Goal: Task Accomplishment & Management: Complete application form

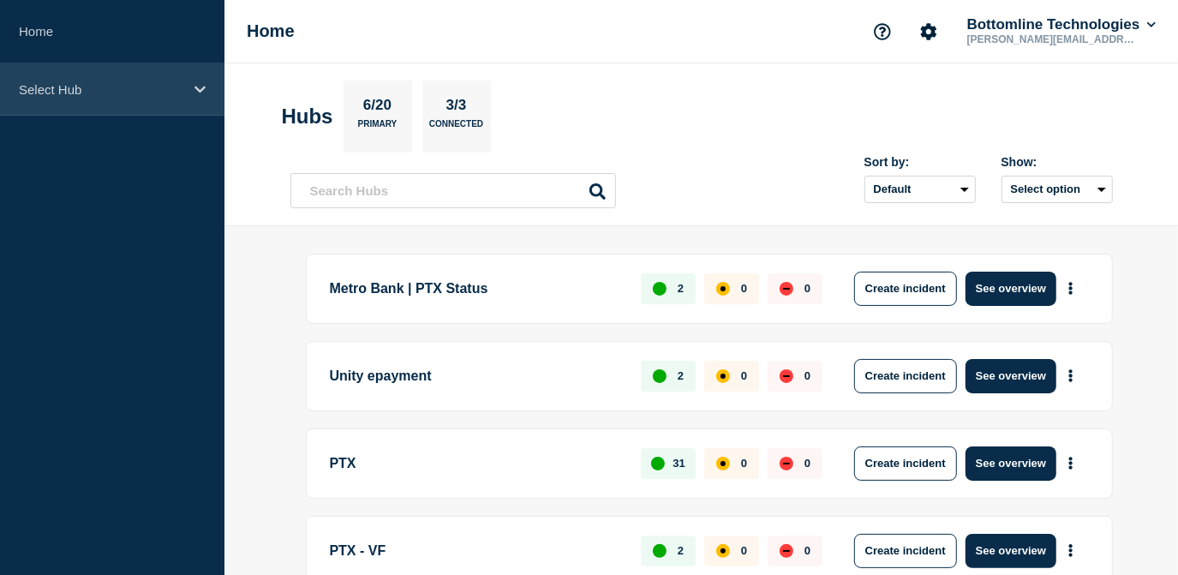
click at [153, 94] on p "Select Hub" at bounding box center [101, 89] width 164 height 15
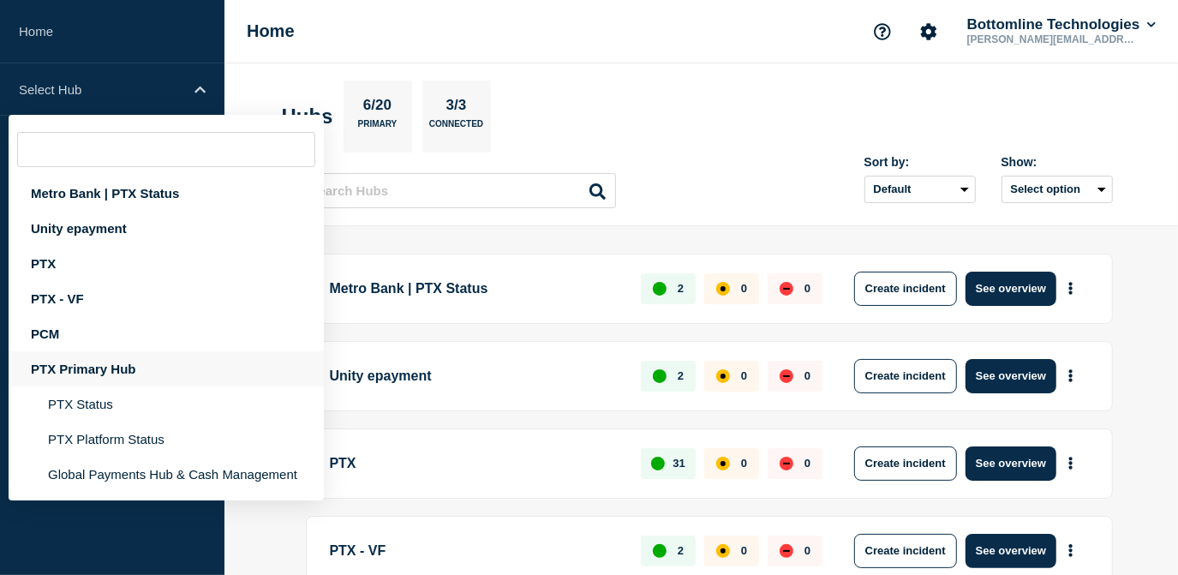
click at [115, 378] on div "PTX Primary Hub" at bounding box center [166, 368] width 315 height 35
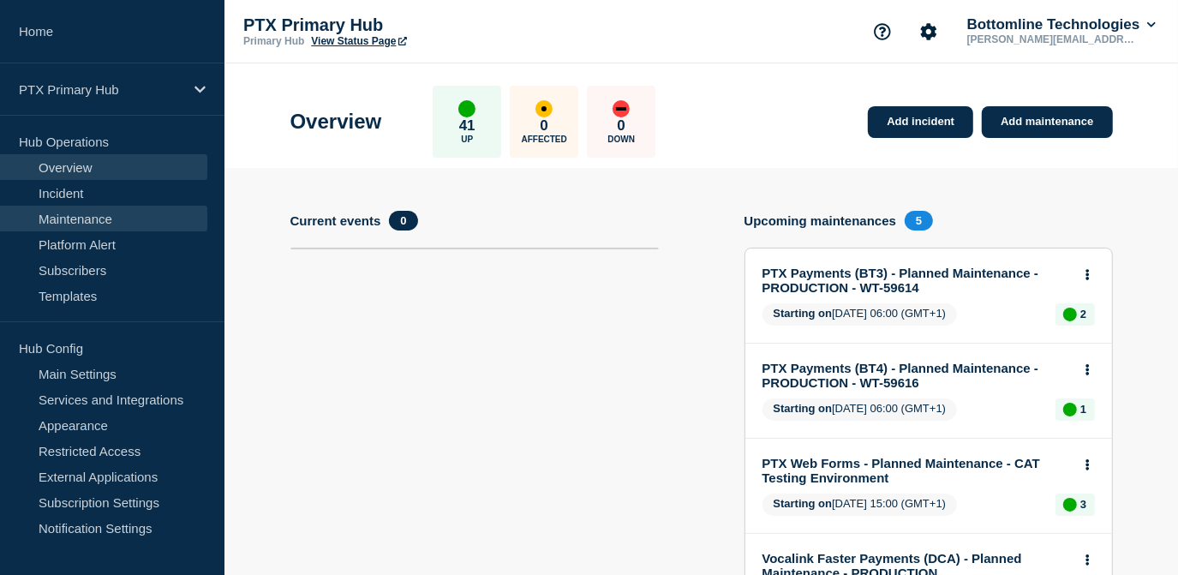
click at [114, 218] on link "Maintenance" at bounding box center [103, 219] width 207 height 26
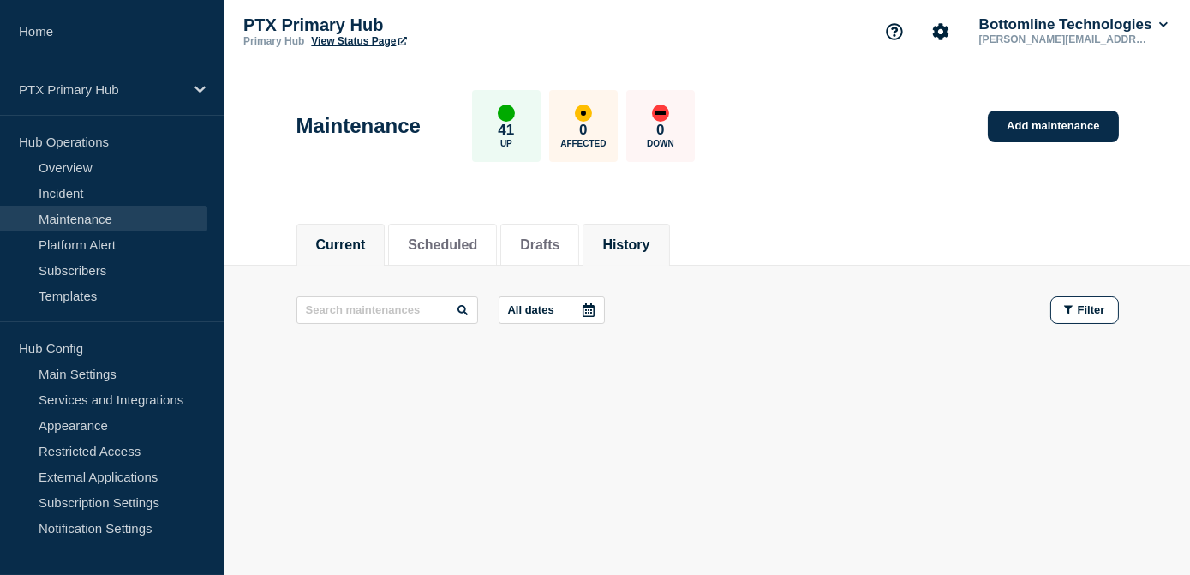
click at [665, 229] on li "History" at bounding box center [625, 245] width 86 height 42
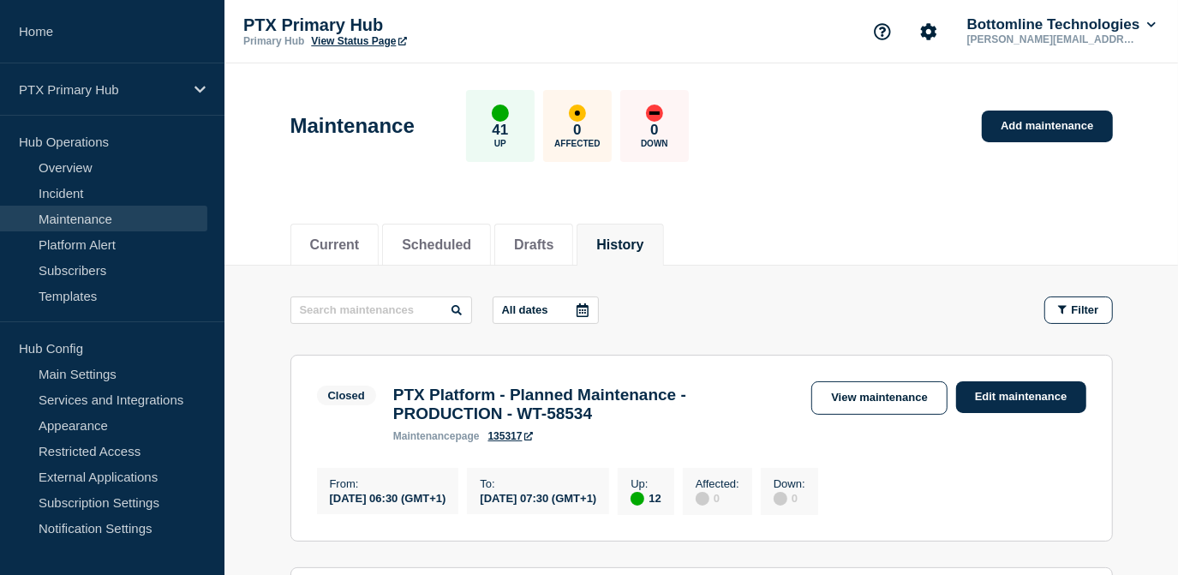
click at [433, 313] on input "text" at bounding box center [381, 309] width 182 height 27
click at [433, 313] on input "B" at bounding box center [381, 309] width 182 height 27
type input "BT"
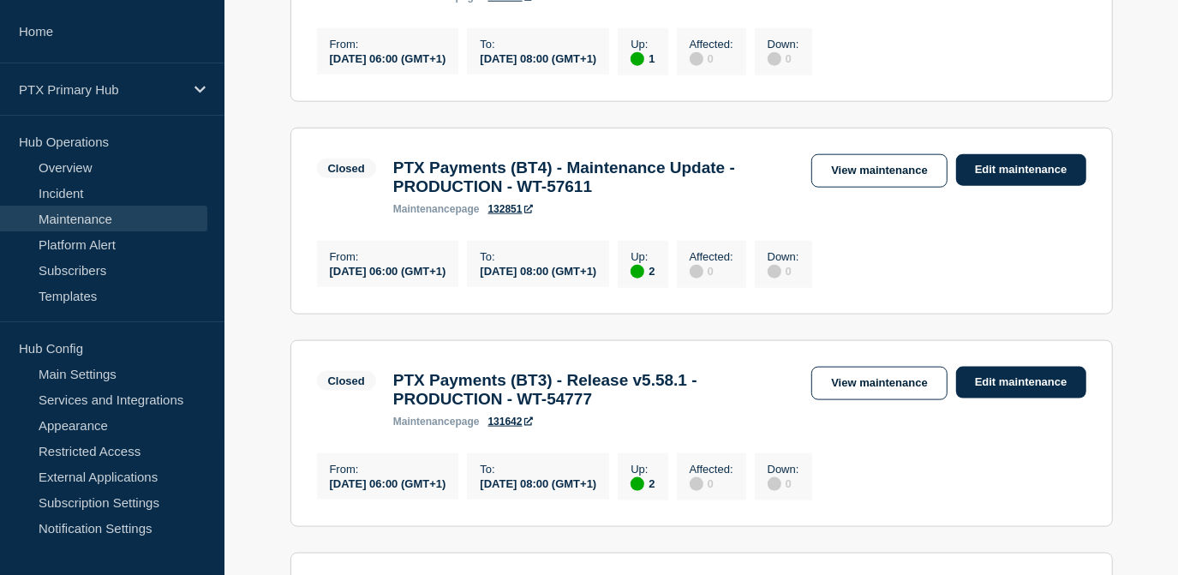
scroll to position [1167, 0]
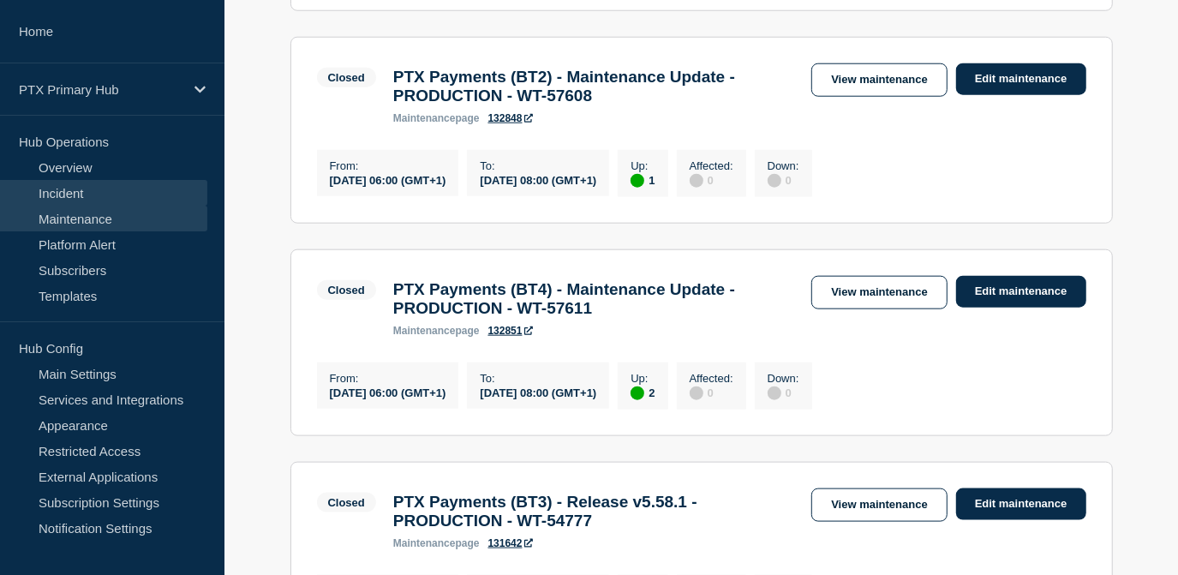
click at [69, 194] on link "Incident" at bounding box center [103, 193] width 207 height 26
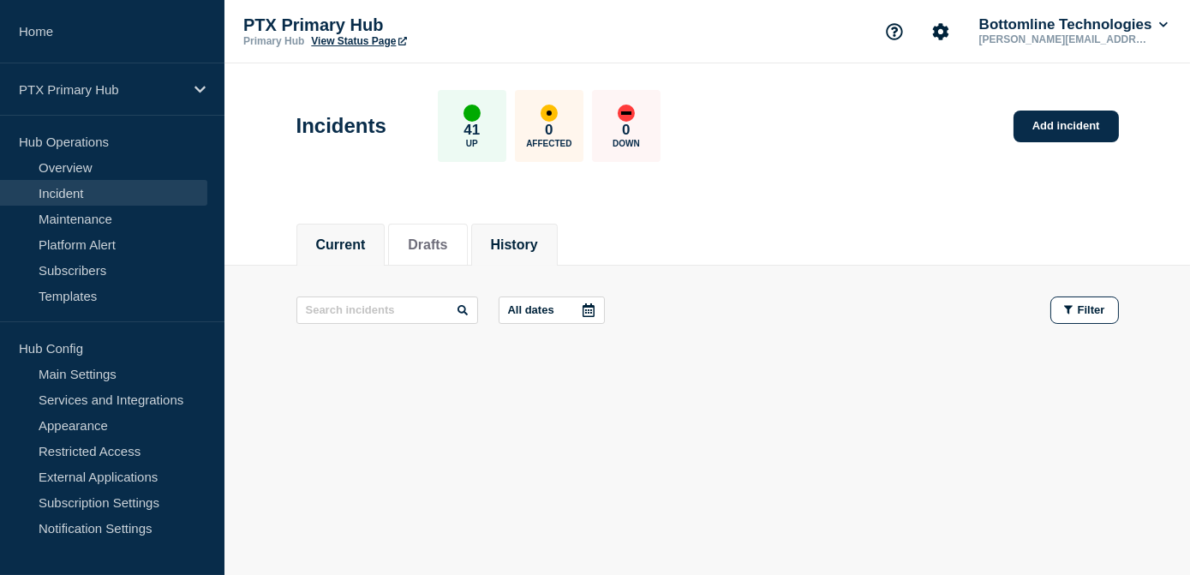
click at [538, 241] on button "History" at bounding box center [514, 244] width 47 height 15
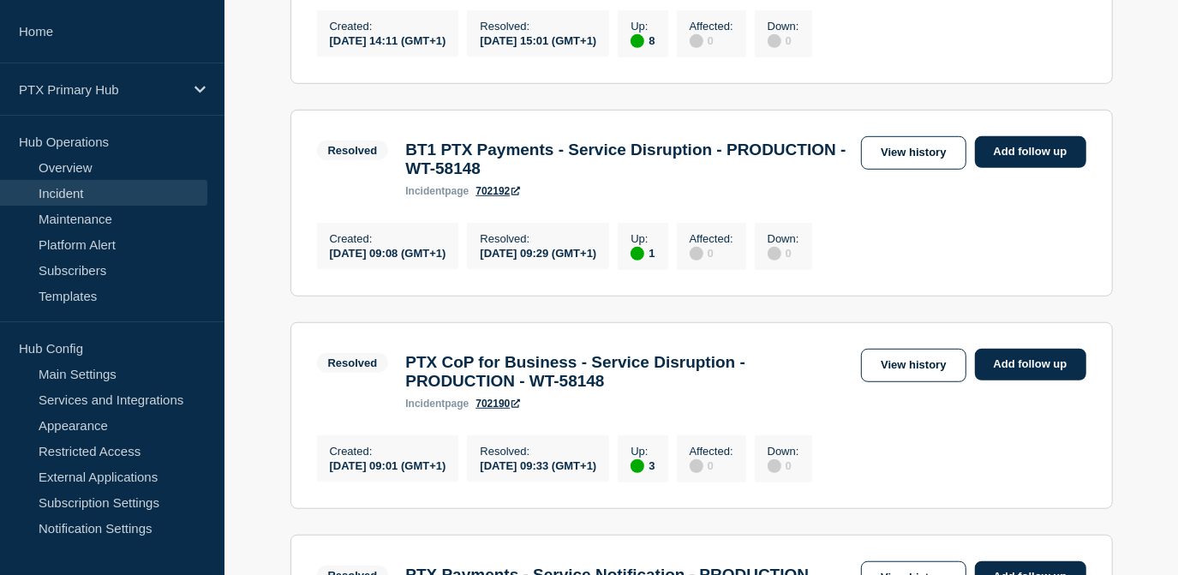
scroll to position [623, 0]
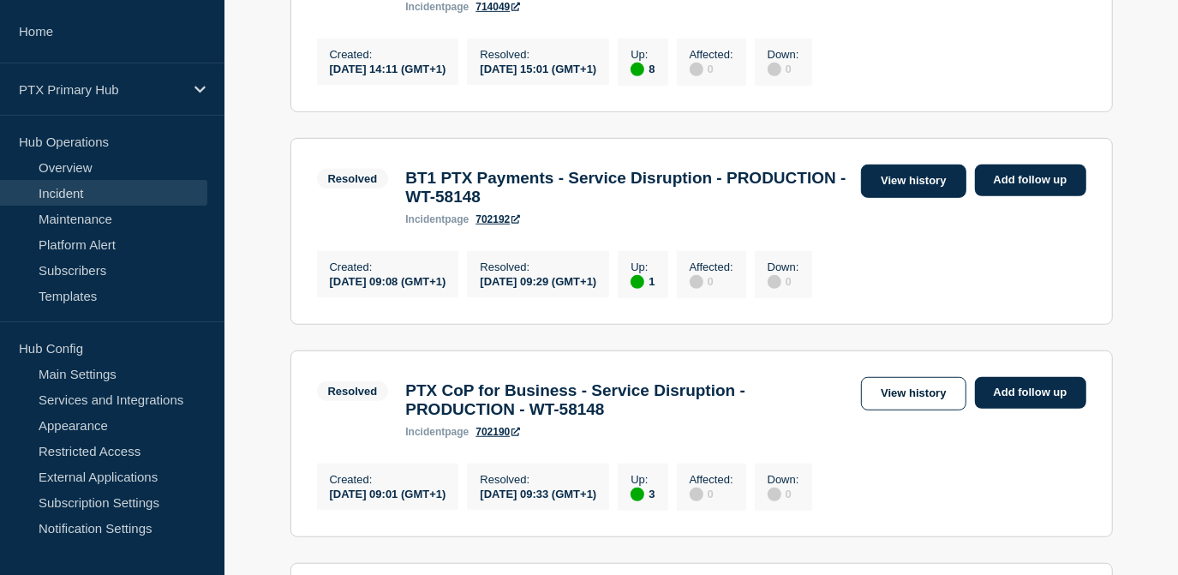
click at [906, 198] on link "View history" at bounding box center [913, 180] width 104 height 33
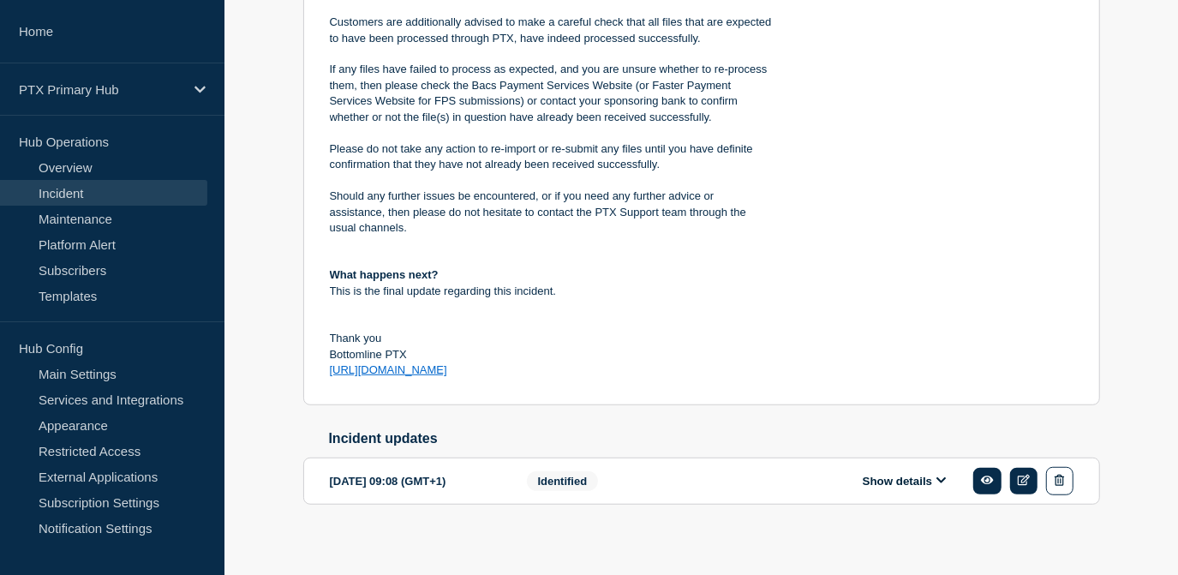
scroll to position [652, 0]
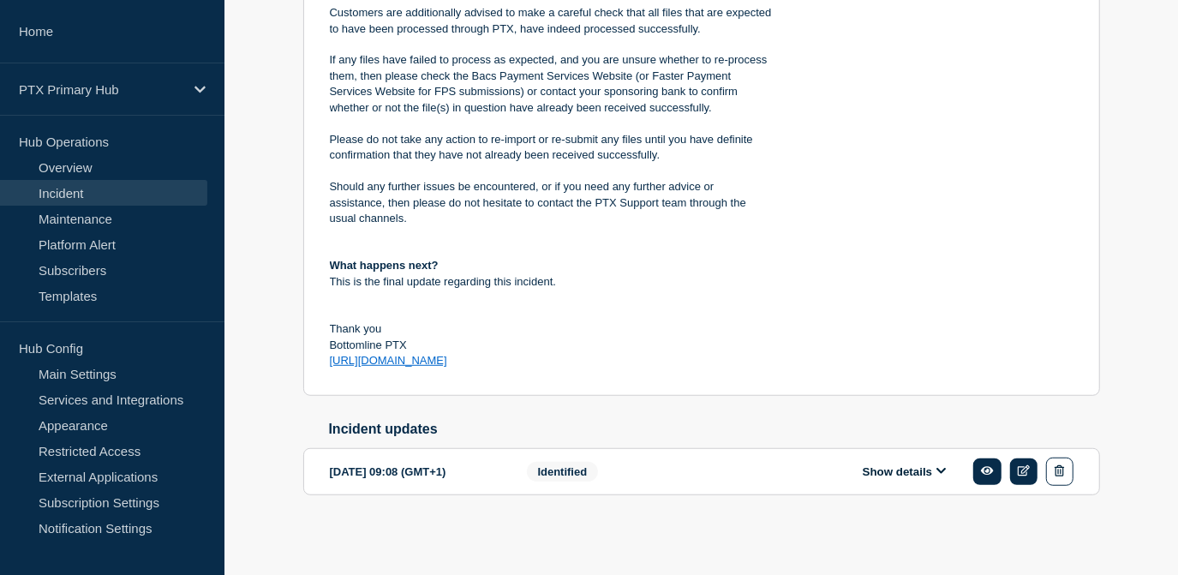
click at [899, 454] on section "[DATE] 09:08 (GMT+1) Show details Identified" at bounding box center [701, 471] width 796 height 47
click at [896, 468] on button "Show details" at bounding box center [904, 471] width 94 height 15
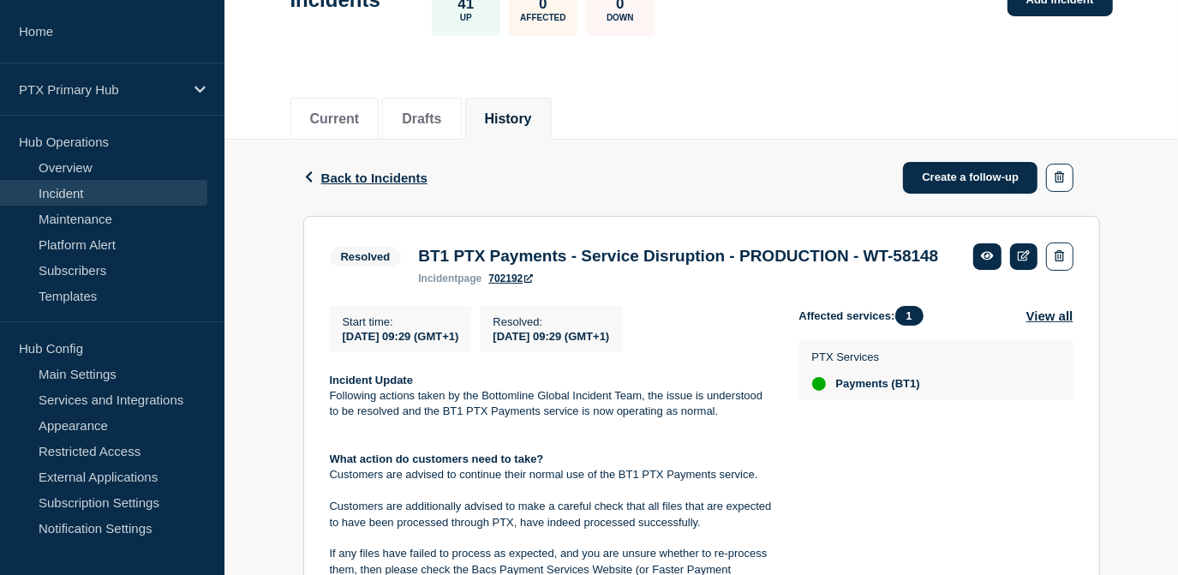
scroll to position [77, 0]
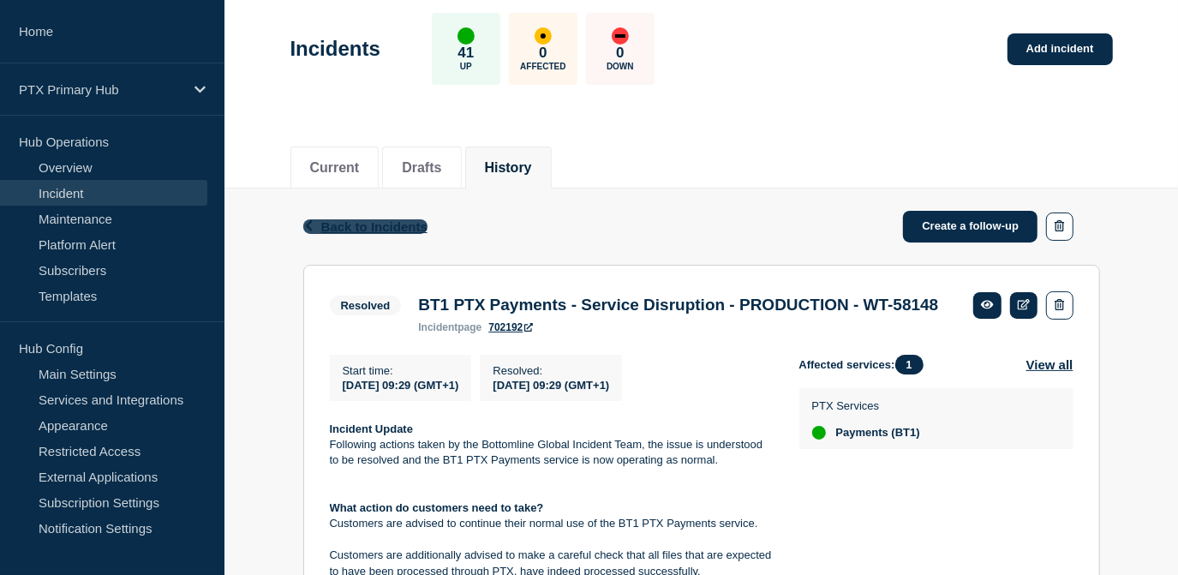
click at [364, 220] on span "Back to Incidents" at bounding box center [374, 226] width 106 height 15
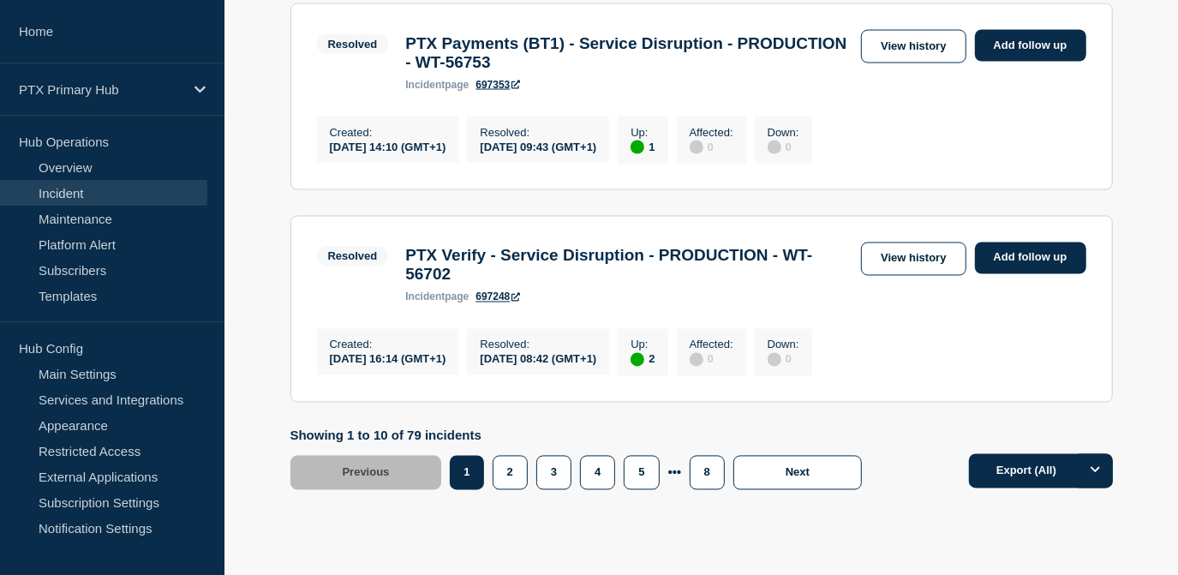
scroll to position [1946, 0]
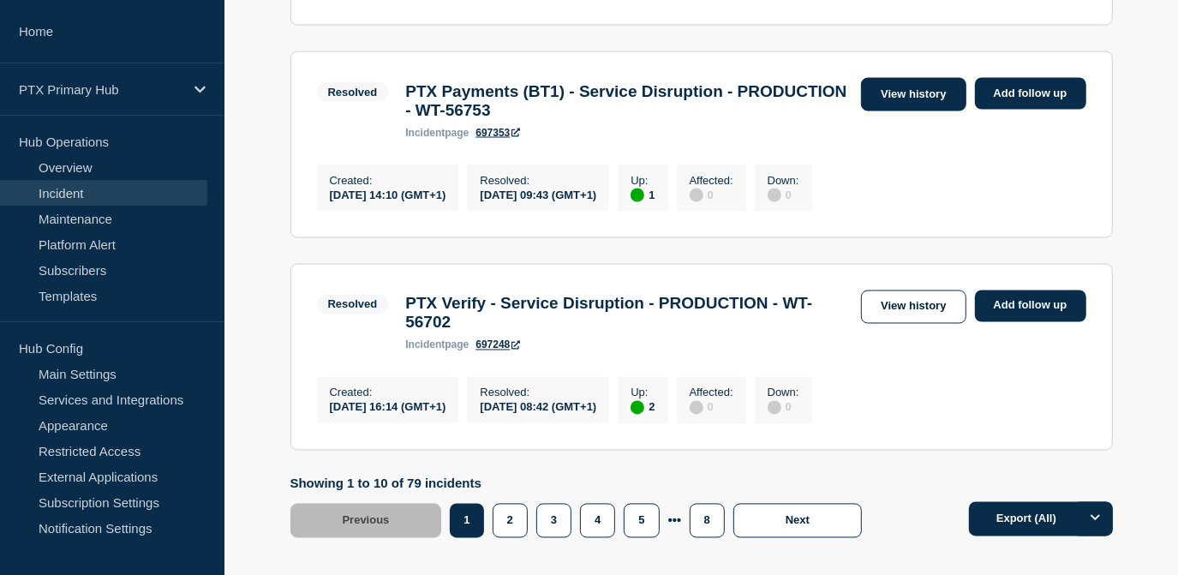
click at [906, 111] on link "View history" at bounding box center [913, 94] width 104 height 33
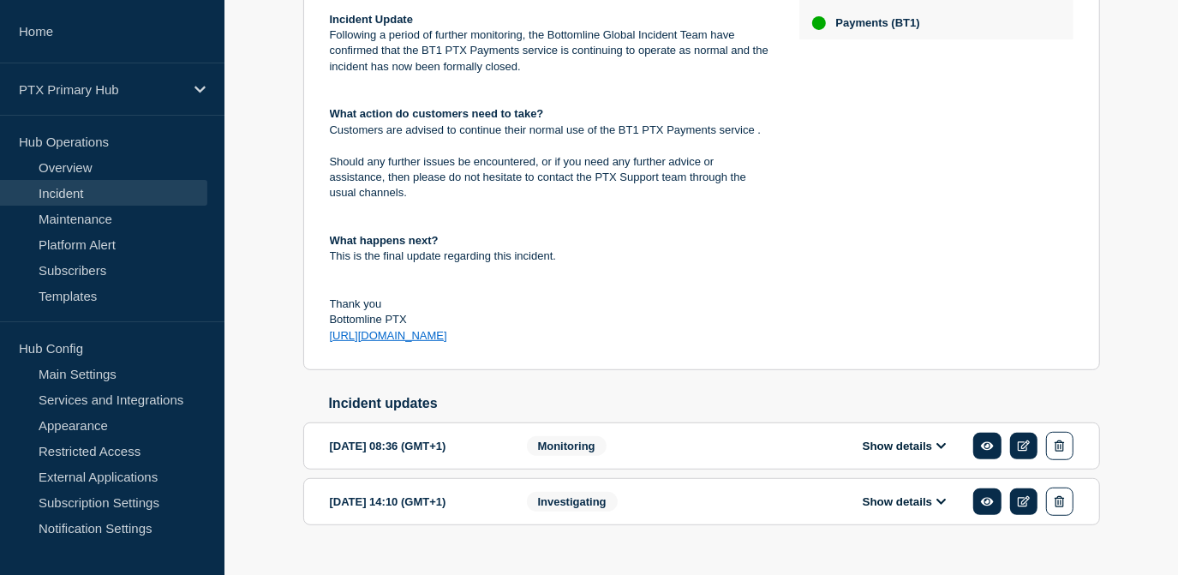
scroll to position [549, 0]
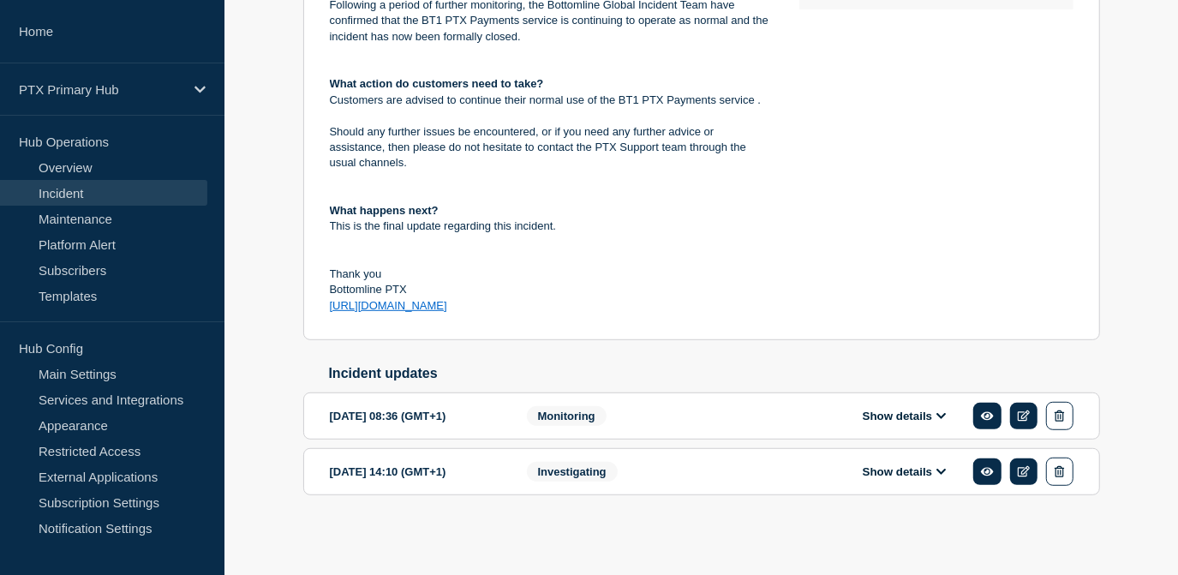
click at [891, 474] on button "Show details" at bounding box center [904, 471] width 94 height 15
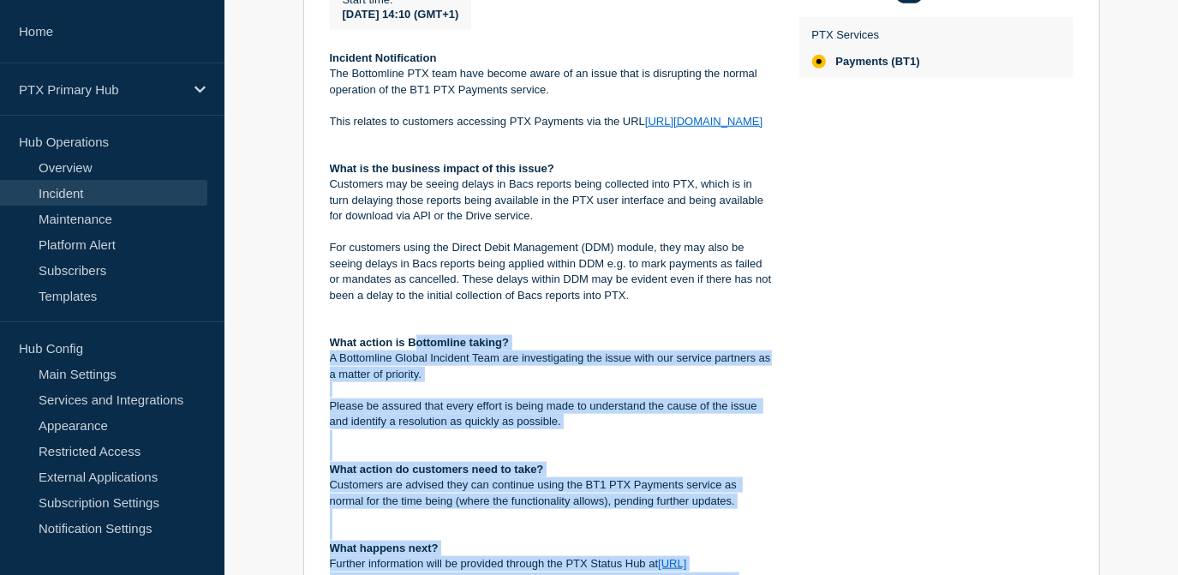
scroll to position [1070, 0]
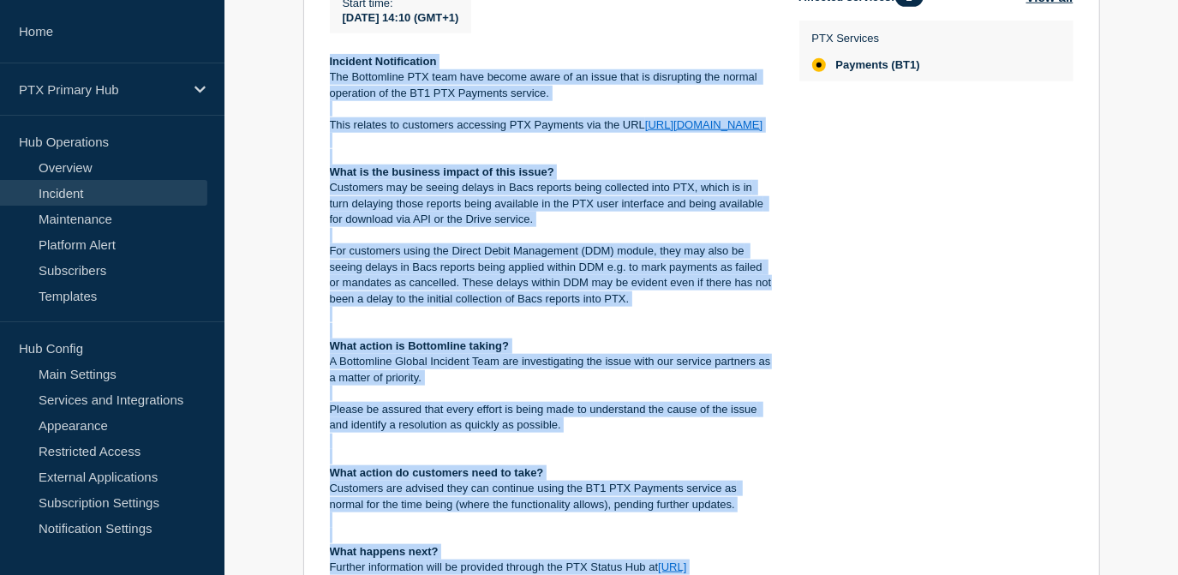
drag, startPoint x: 511, startPoint y: 468, endPoint x: 313, endPoint y: 91, distance: 425.6
click at [313, 91] on section "[DATE] 14:10 (GMT+1) Show details Investigating PTX Payments (BT1) - Service Di…" at bounding box center [701, 302] width 796 height 814
copy div "Incident Notification The Bottomline PTX team have become aware of an issue tha…"
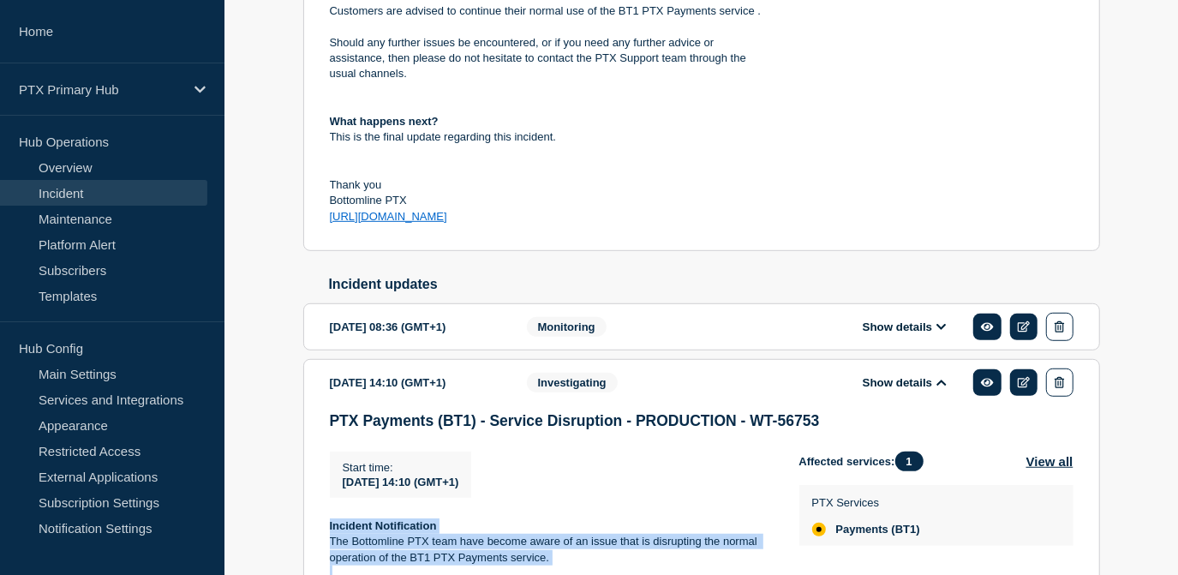
scroll to position [603, 0]
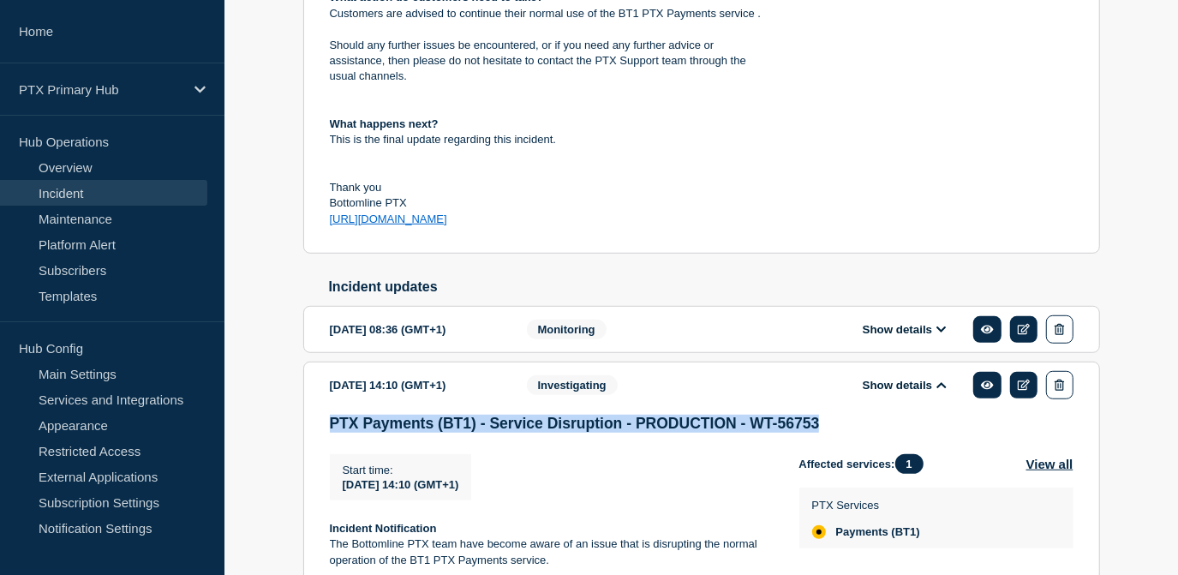
drag, startPoint x: 828, startPoint y: 455, endPoint x: 331, endPoint y: 462, distance: 497.6
click at [331, 432] on h3 "PTX Payments (BT1) - Service Disruption - PRODUCTION - WT-56753" at bounding box center [701, 423] width 743 height 18
copy h3 "PTX Payments (BT1) - Service Disruption - PRODUCTION - WT-56753"
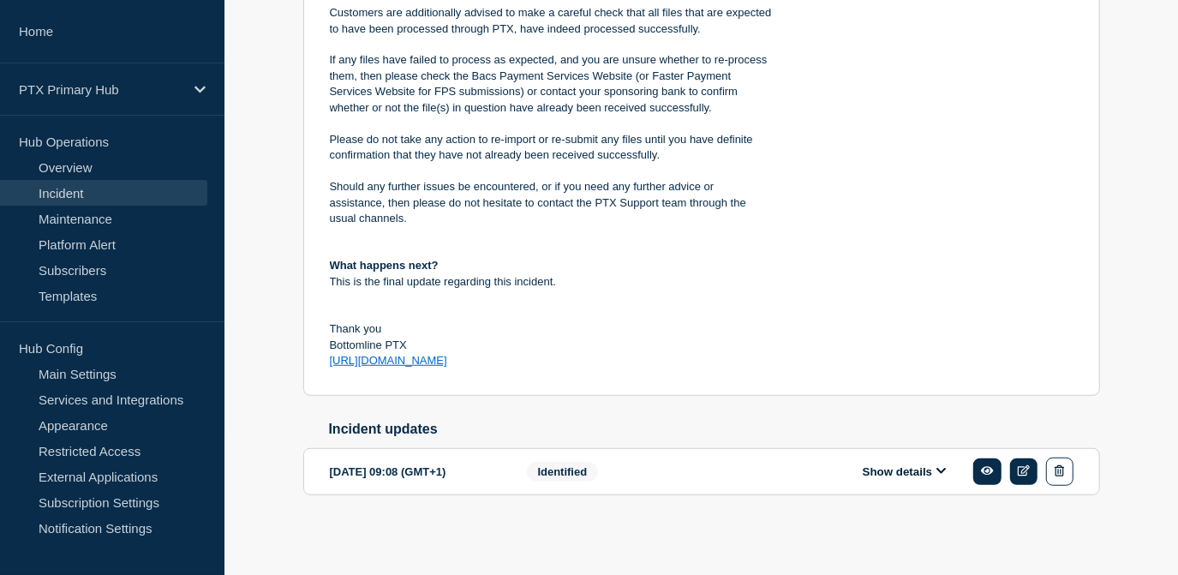
scroll to position [652, 0]
click at [909, 476] on button "Show details" at bounding box center [904, 471] width 94 height 15
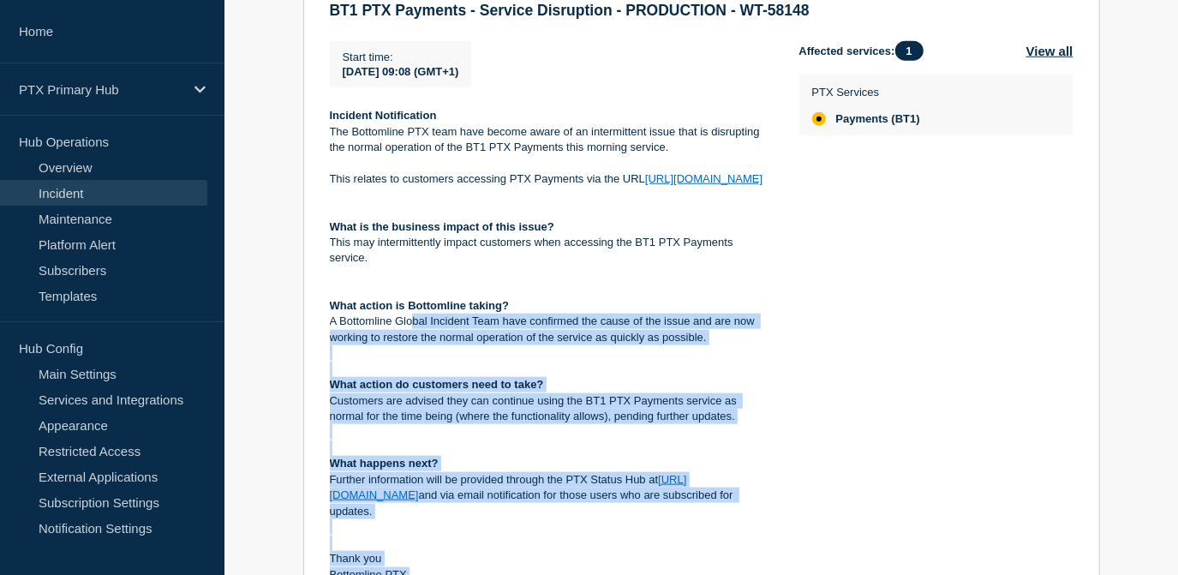
scroll to position [1030, 0]
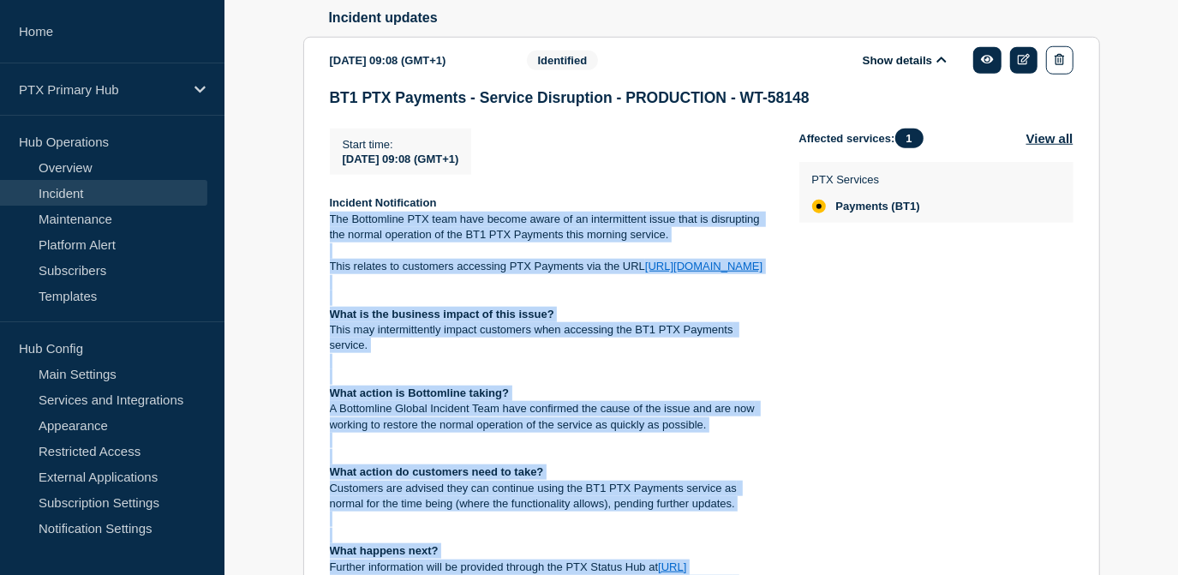
drag, startPoint x: 522, startPoint y: 462, endPoint x: 331, endPoint y: 261, distance: 277.4
click at [331, 261] on div "Incident Notification The Bottomline PTX team have become aware of an intermitt…" at bounding box center [551, 440] width 442 height 490
click at [95, 193] on link "Incident" at bounding box center [103, 193] width 207 height 26
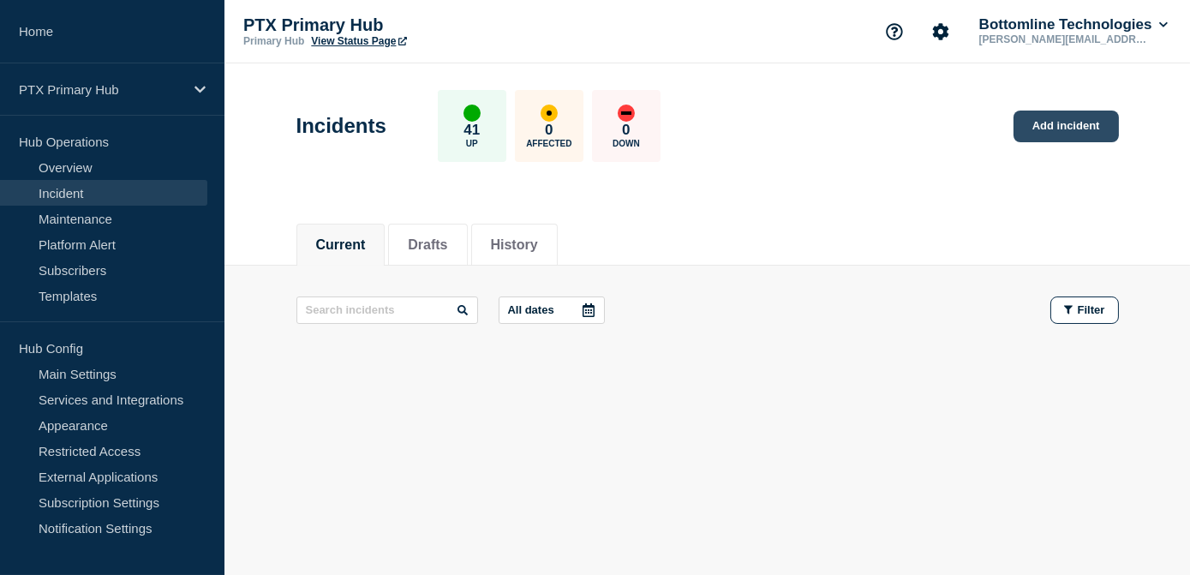
click at [1043, 116] on link "Add incident" at bounding box center [1065, 126] width 105 height 32
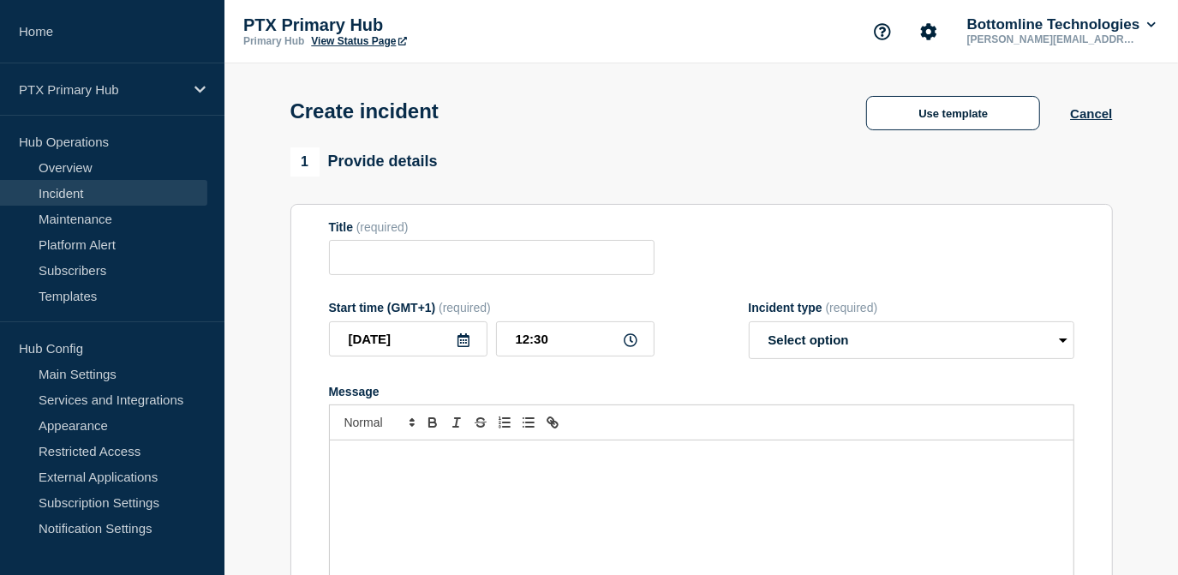
click at [391, 474] on div "Message" at bounding box center [701, 543] width 743 height 206
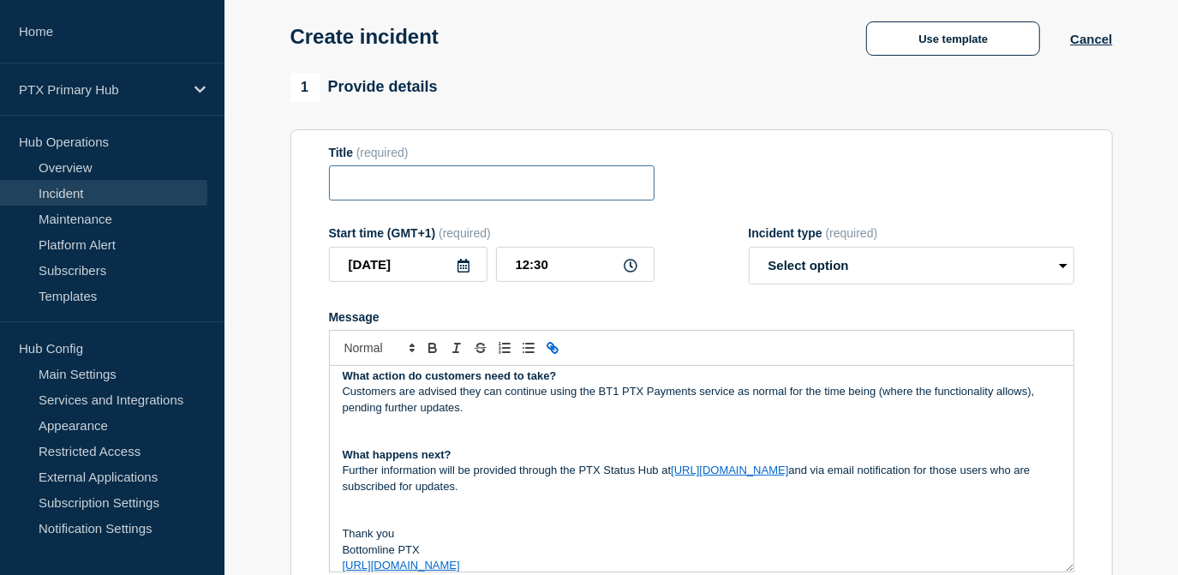
click at [458, 188] on input "Title" at bounding box center [491, 182] width 325 height 35
paste input "PTX Payments (BT1) - Service Disruption - PRODUCTION - WT-56753"
drag, startPoint x: 420, startPoint y: 184, endPoint x: 214, endPoint y: 191, distance: 205.6
click at [214, 191] on div "Home PTX Primary Hub Hub Operations Overview Incident Maintenance Platform Aler…" at bounding box center [589, 523] width 1178 height 1196
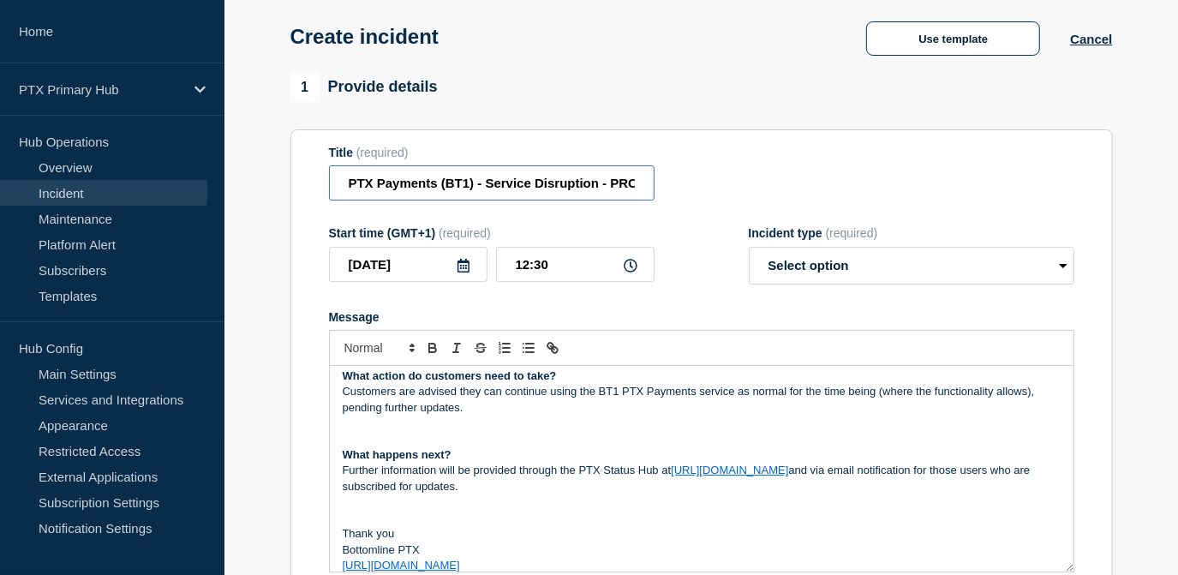
click at [467, 191] on input "PTX Payments (BT1) - Service Disruption - PRODUCTION - WT-56753" at bounding box center [491, 182] width 325 height 35
drag, startPoint x: 637, startPoint y: 184, endPoint x: 664, endPoint y: 183, distance: 26.6
click at [664, 183] on div "Title (required) PTX Payments (BT1) - Service Disruption - PRODUCTION - WT-56753" at bounding box center [701, 174] width 745 height 56
click at [534, 183] on input "PTX Payments (BT1) - Service Disruption - PRODUCTION - WT-56753" at bounding box center [491, 182] width 325 height 35
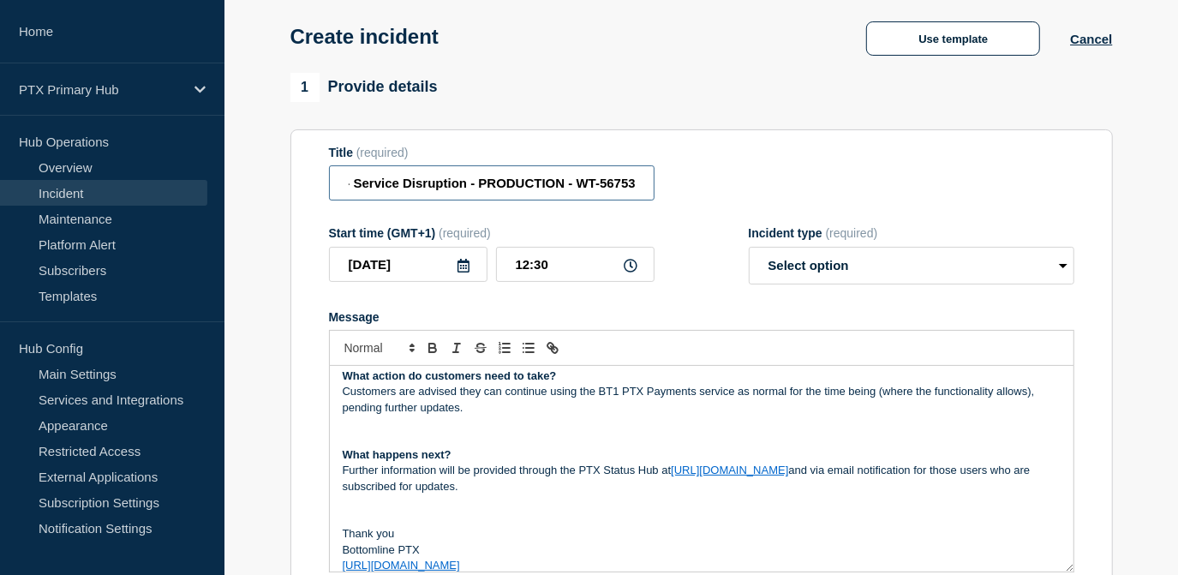
drag, startPoint x: 566, startPoint y: 183, endPoint x: 476, endPoint y: 193, distance: 90.4
click at [476, 193] on input "PTX Payments (BT1) - Service Disruption - PRODUCTION - WT-56753" at bounding box center [491, 182] width 325 height 35
type input "PTX Payments (BT1) - Service Disruption - CAT Testing Environment"
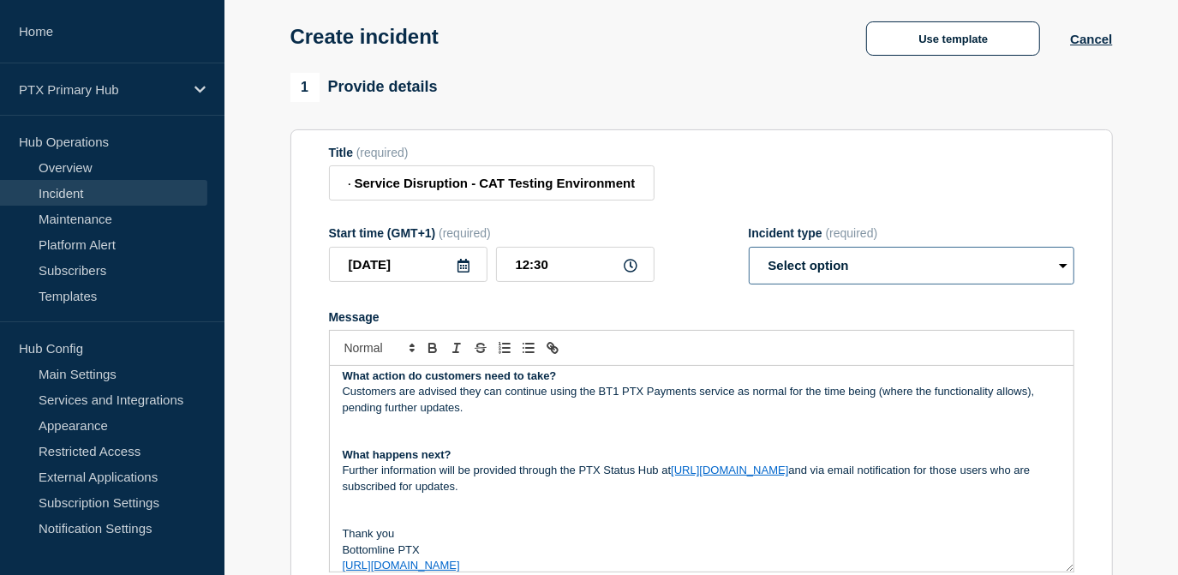
click at [822, 271] on select "Select option Investigating Identified Monitoring" at bounding box center [910, 266] width 325 height 38
select select "investigating"
click at [748, 250] on select "Select option Investigating Identified Monitoring" at bounding box center [910, 266] width 325 height 38
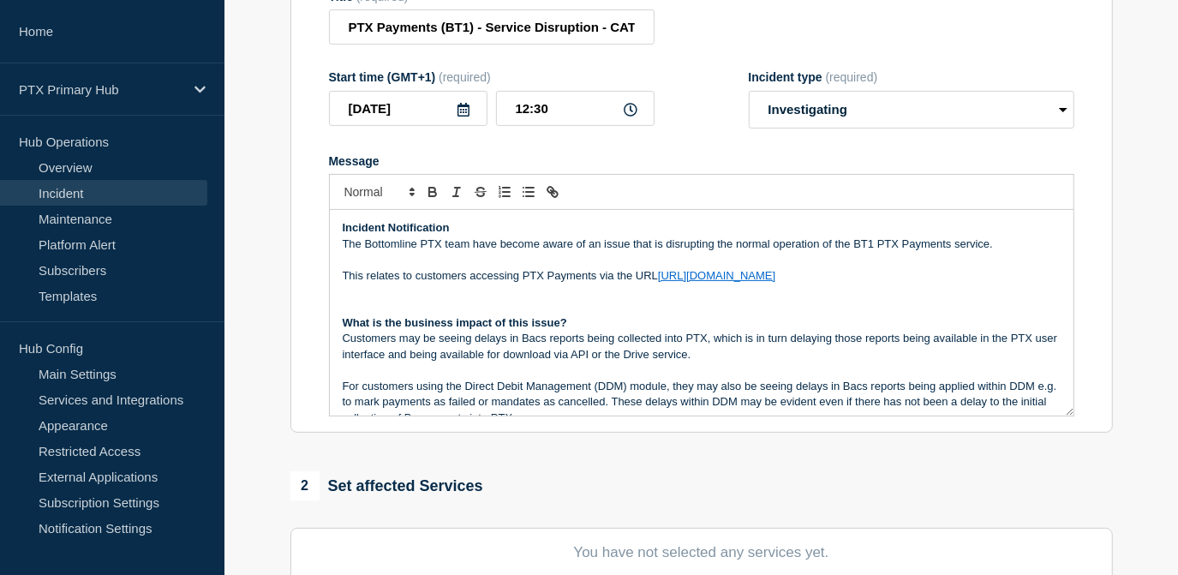
click at [984, 245] on p "The Bottomline PTX team have become aware of an issue that is disrupting the no…" at bounding box center [702, 243] width 718 height 15
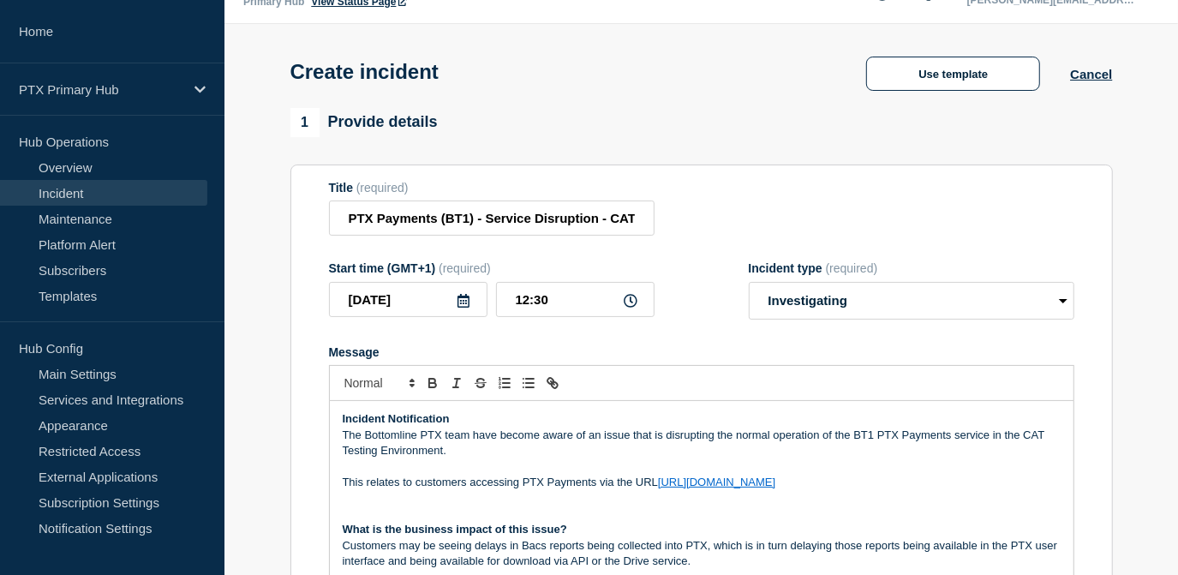
scroll to position [77, 0]
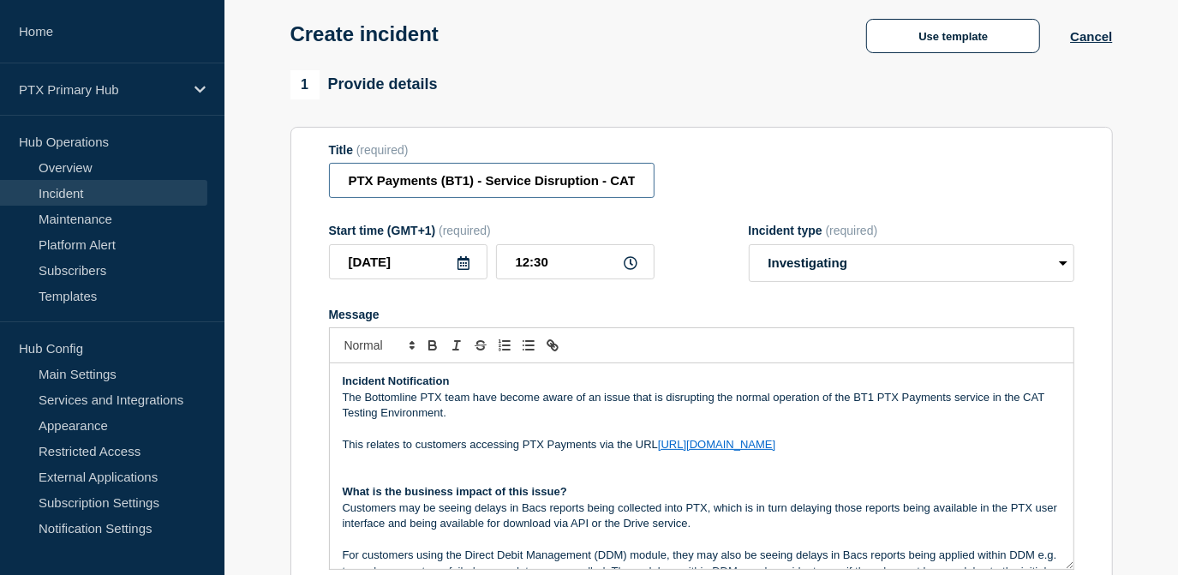
click at [484, 183] on input "PTX Payments (BT1) - Service Disruption - CAT Testing Environment" at bounding box center [491, 180] width 325 height 35
click at [473, 183] on input "PTX Payments (BT1) - Service Disruption - CAT Testing Environment" at bounding box center [491, 180] width 325 height 35
click at [470, 183] on input "PTX Payments (BT1) - Service Disruption - CAT Testing Environment" at bounding box center [491, 180] width 325 height 35
drag, startPoint x: 558, startPoint y: 181, endPoint x: 678, endPoint y: 181, distance: 119.9
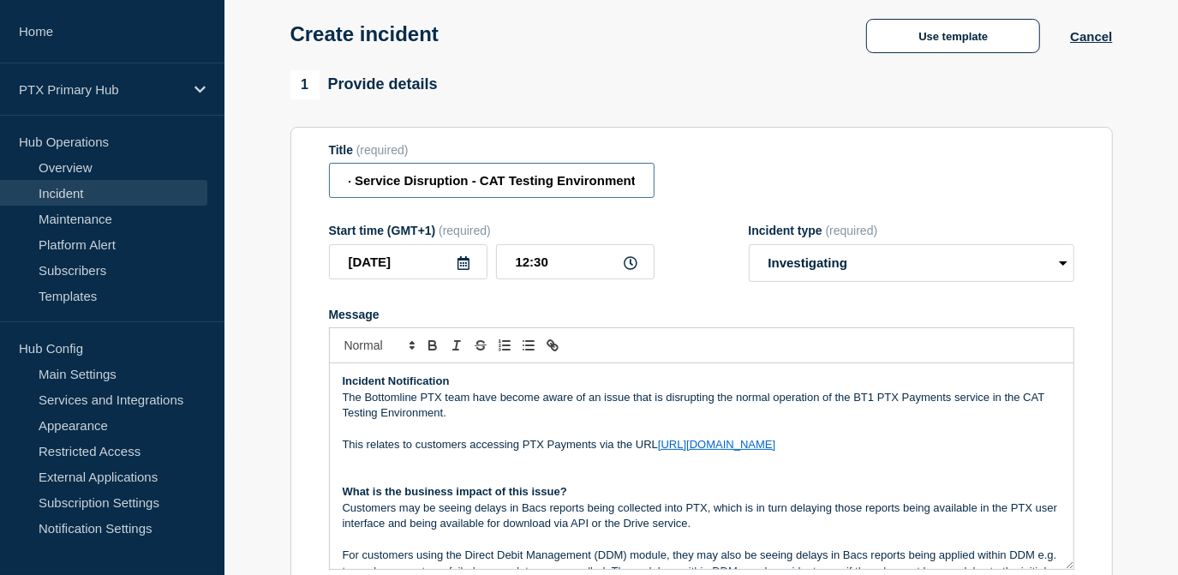
click at [678, 181] on div "Title (required) PTX Payments (BT1 & BT3) - Service Disruption - CAT Testing En…" at bounding box center [701, 171] width 745 height 56
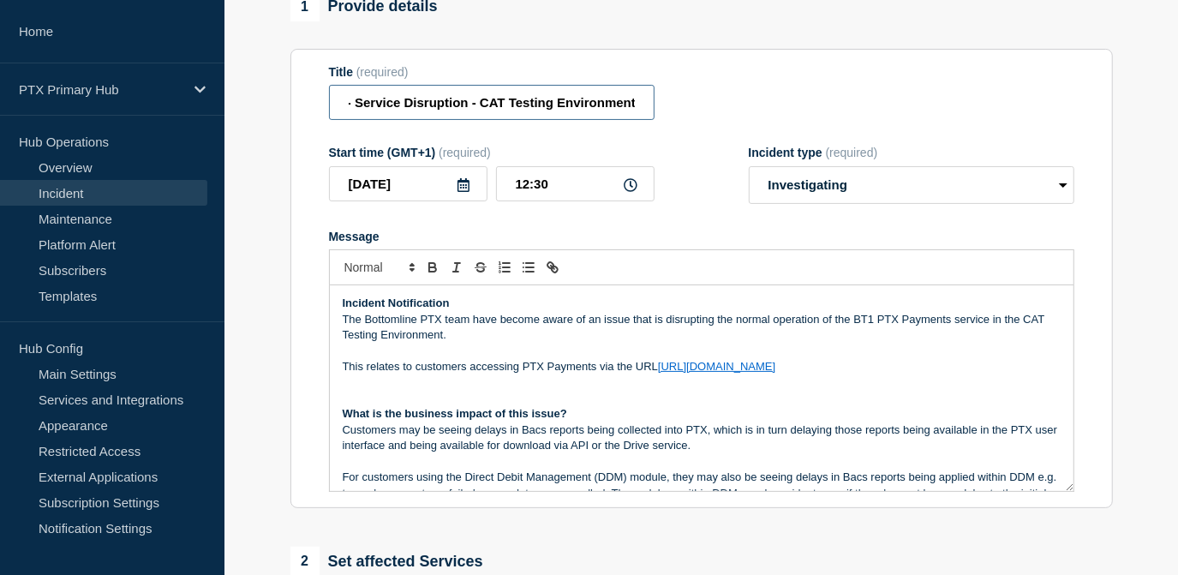
type input "PTX Payments (BT1 & BT3) - Service Disruption - CAT Testing Environment"
click at [879, 325] on p "The Bottomline PTX team have become aware of an issue that is disrupting the no…" at bounding box center [702, 328] width 718 height 32
click at [763, 367] on p "This relates to customers accessing PTX Payments via the URL https://uk.pt-x.com" at bounding box center [702, 366] width 718 height 15
drag, startPoint x: 781, startPoint y: 371, endPoint x: 660, endPoint y: 373, distance: 120.8
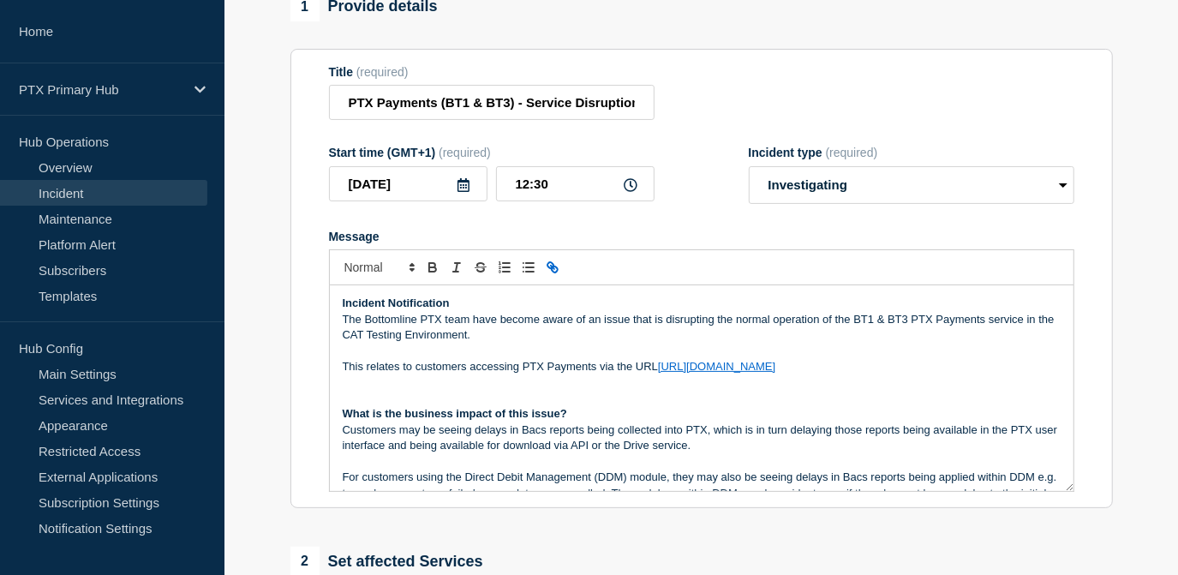
click at [660, 373] on p "This relates to customers accessing PTX Payments via the URL https://uk.pt-x.com" at bounding box center [702, 366] width 718 height 15
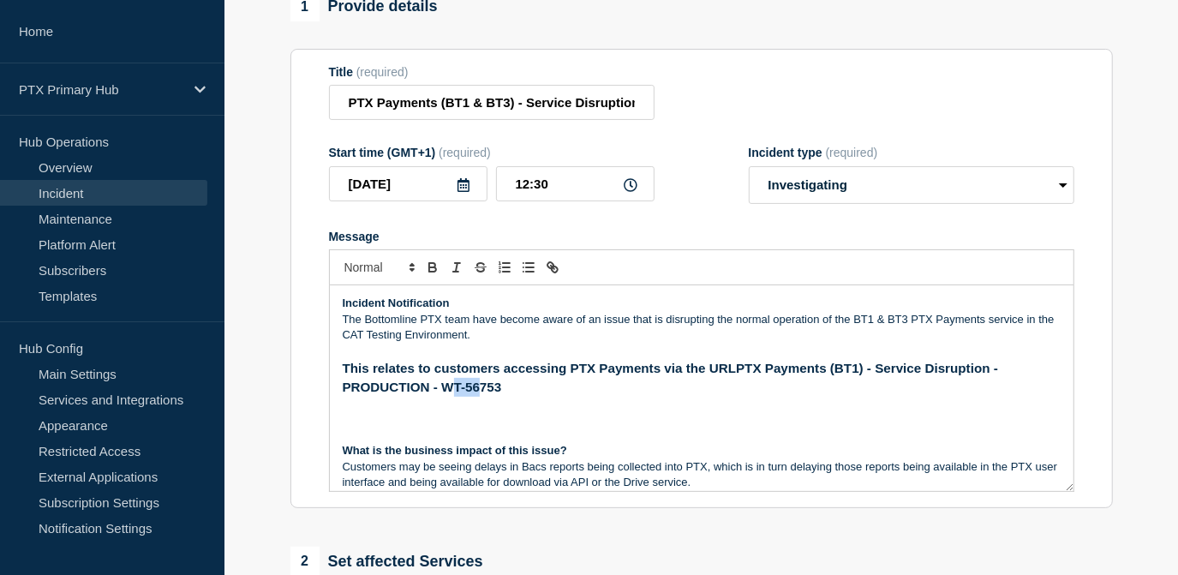
click at [453, 389] on span "PTX Payments (BT1) - Service Disruption - PRODUCTION - WT-56753" at bounding box center [672, 377] width 659 height 33
click at [511, 385] on h3 "This relates to customers accessing PTX Payments via the URL PTX Payments (BT1)…" at bounding box center [702, 377] width 718 height 37
click at [532, 387] on h3 "This relates to customers accessing PTX Payments via the URL PTX Payments (BT1)…" at bounding box center [702, 377] width 718 height 37
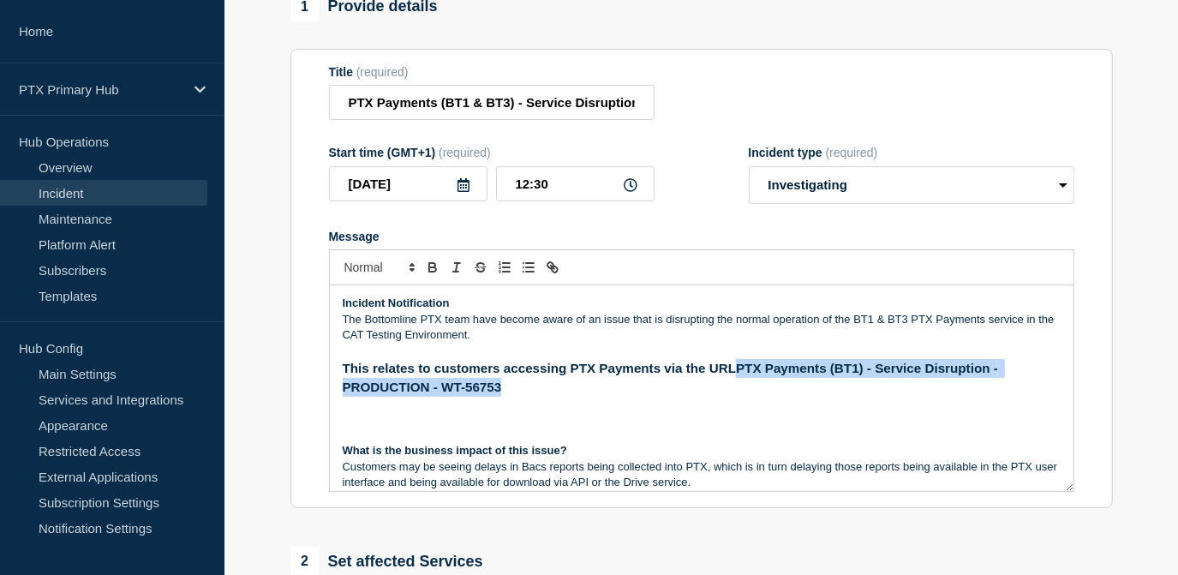
drag, startPoint x: 740, startPoint y: 370, endPoint x: 772, endPoint y: 387, distance: 36.0
click at [772, 387] on h3 "This relates to customers accessing PTX Payments via the URL PTX Payments (BT1)…" at bounding box center [702, 377] width 718 height 37
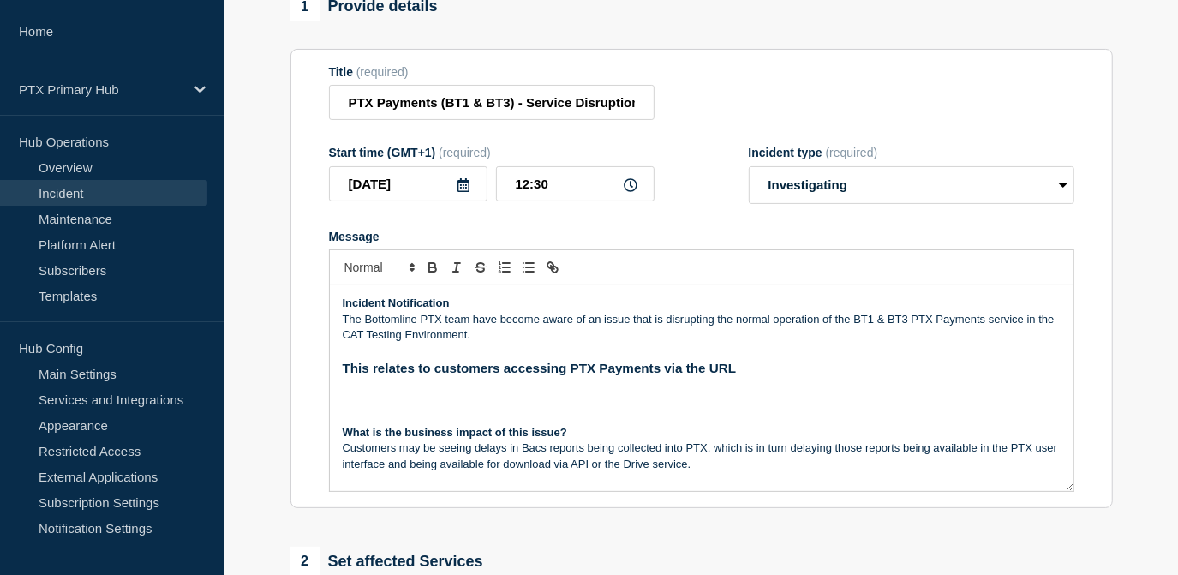
drag, startPoint x: 745, startPoint y: 373, endPoint x: 337, endPoint y: 374, distance: 407.6
click at [337, 374] on div "Incident Notification The Bottomline PTX team have become aware of an issue tha…" at bounding box center [701, 388] width 743 height 206
click at [430, 272] on icon "Toggle bold text" at bounding box center [432, 266] width 15 height 15
click at [426, 275] on icon "Toggle bold text" at bounding box center [432, 266] width 15 height 15
click at [683, 343] on p "The Bottomline PTX team have become aware of an issue that is disrupting the no…" at bounding box center [702, 328] width 718 height 32
